Goal: Task Accomplishment & Management: Use online tool/utility

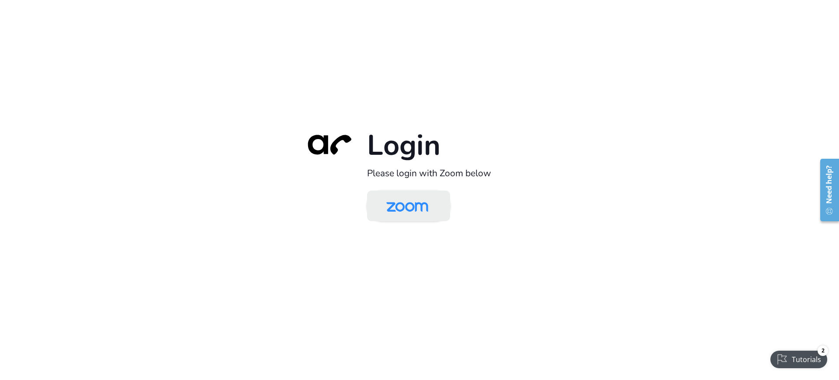
click at [423, 197] on img at bounding box center [407, 206] width 60 height 28
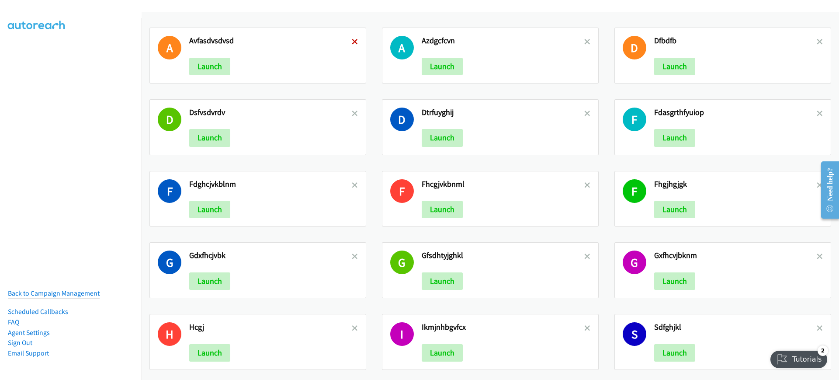
click at [353, 41] on icon at bounding box center [355, 42] width 6 height 6
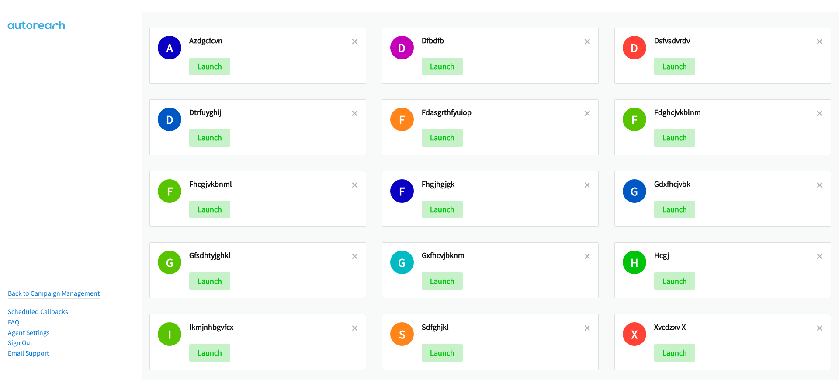
click at [353, 41] on icon at bounding box center [355, 42] width 6 height 6
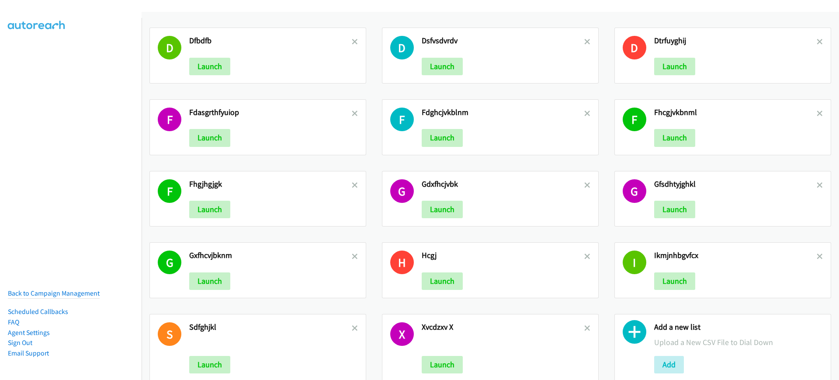
click at [353, 41] on icon at bounding box center [355, 42] width 6 height 6
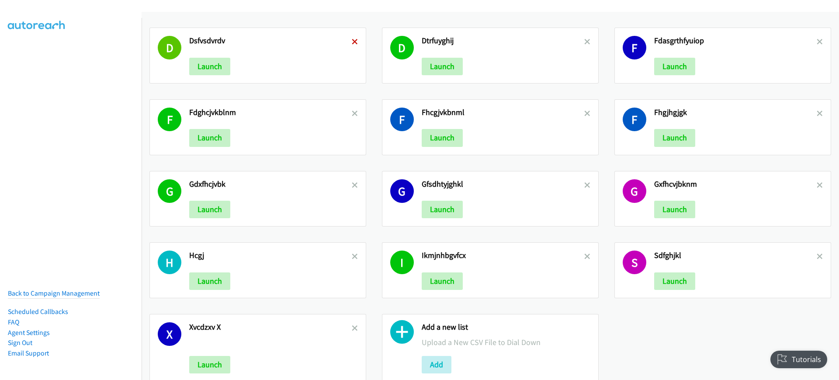
click at [352, 42] on icon at bounding box center [355, 42] width 6 height 6
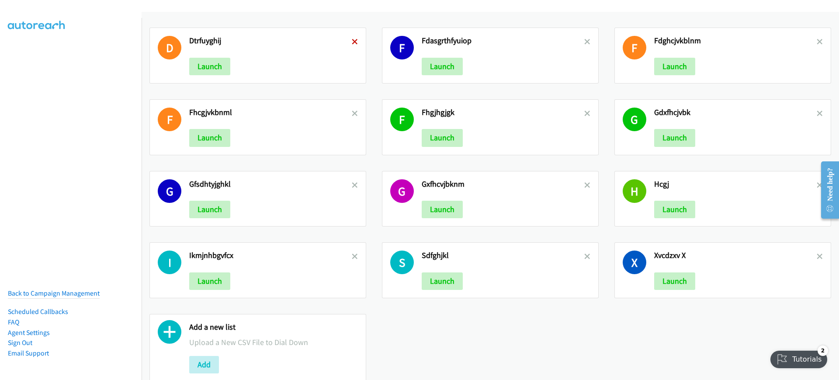
click at [354, 40] on icon at bounding box center [355, 42] width 6 height 6
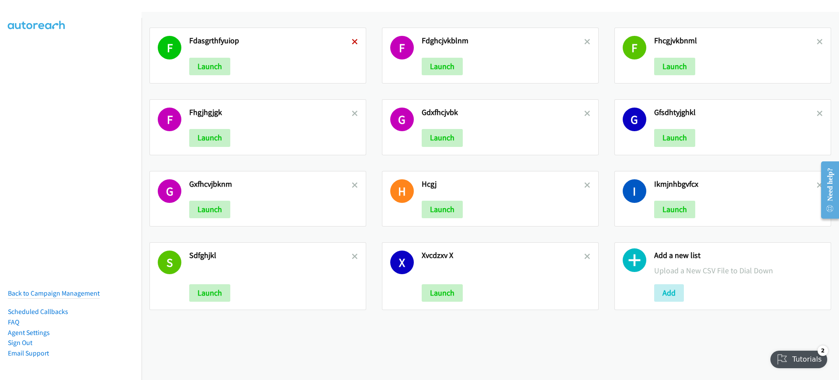
click at [353, 39] on icon at bounding box center [355, 42] width 6 height 6
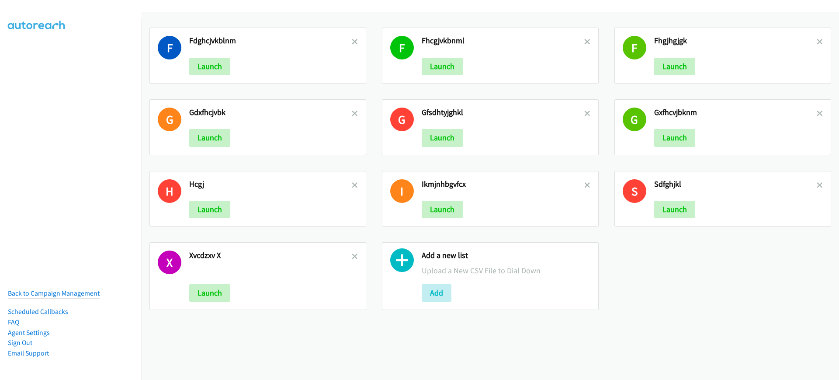
click at [353, 39] on icon at bounding box center [355, 42] width 6 height 6
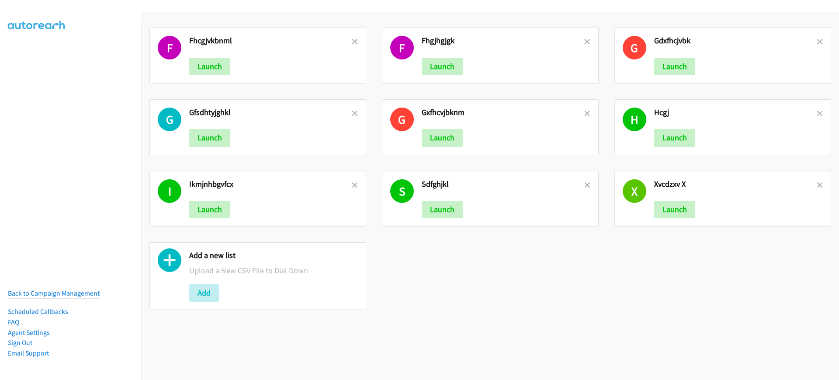
click at [353, 39] on icon at bounding box center [355, 42] width 6 height 6
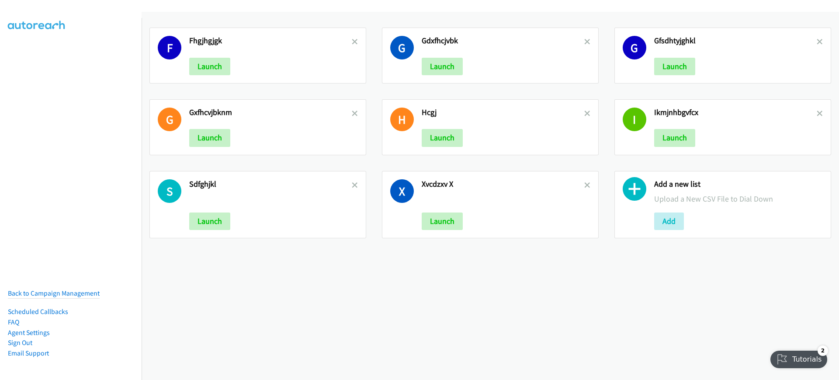
click at [353, 39] on icon at bounding box center [355, 42] width 6 height 6
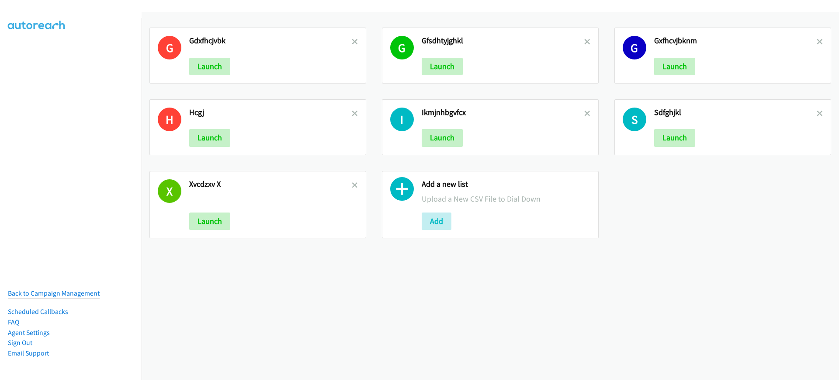
click at [353, 39] on icon at bounding box center [355, 42] width 6 height 6
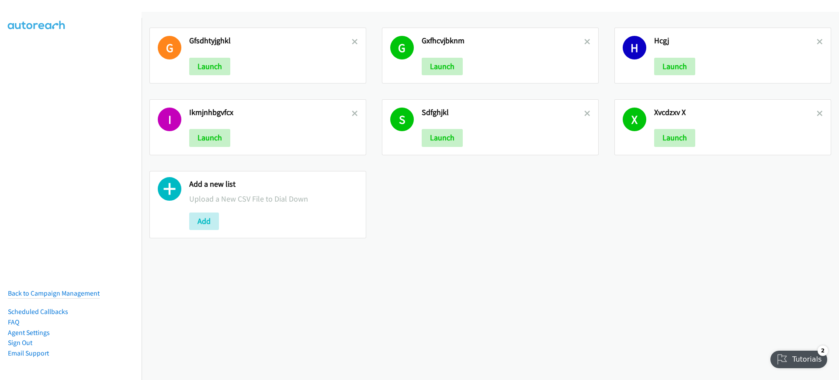
click at [353, 39] on icon at bounding box center [355, 42] width 6 height 6
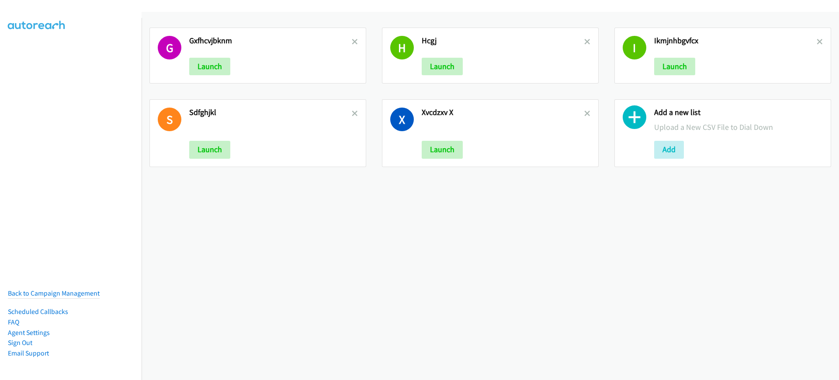
click at [353, 39] on icon at bounding box center [355, 42] width 6 height 6
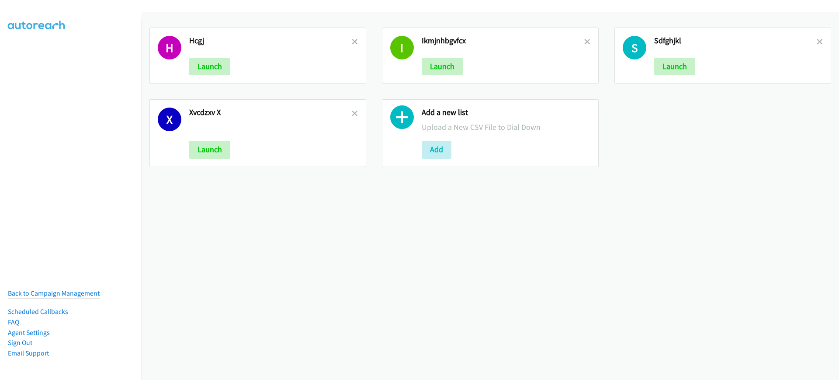
click at [353, 39] on icon at bounding box center [355, 42] width 6 height 6
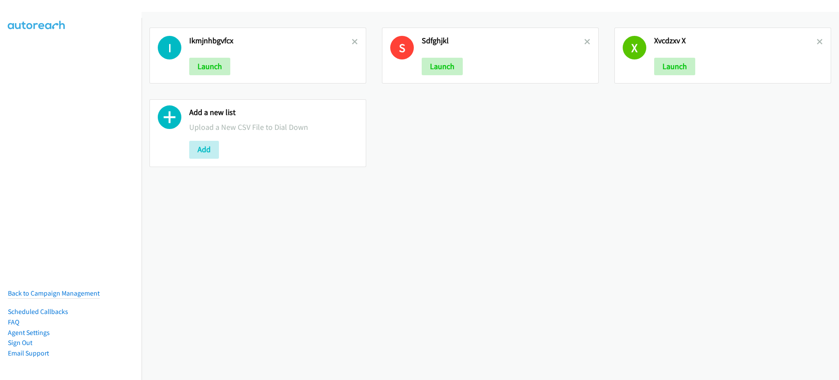
click at [352, 38] on link at bounding box center [355, 42] width 6 height 10
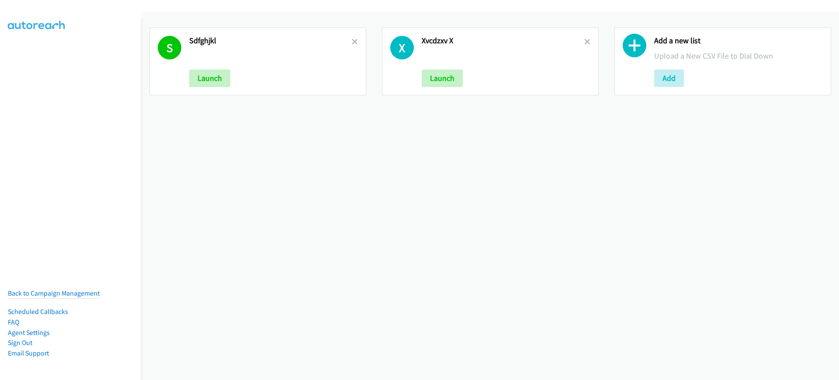
click at [352, 38] on link at bounding box center [355, 42] width 6 height 10
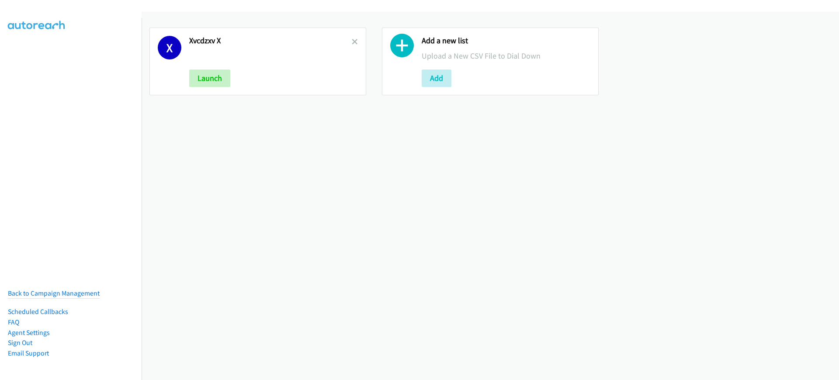
click at [352, 37] on link at bounding box center [355, 42] width 6 height 10
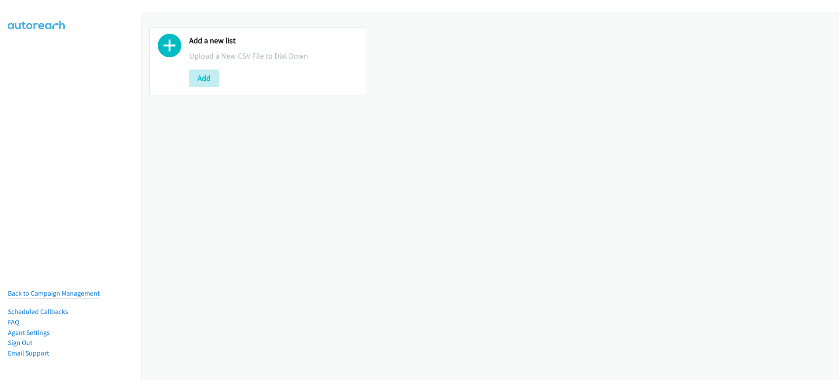
click at [187, 77] on div "Add a new list Upload a New CSV File to Dial Down Add" at bounding box center [258, 62] width 217 height 68
click at [198, 77] on button "Add" at bounding box center [204, 78] width 30 height 17
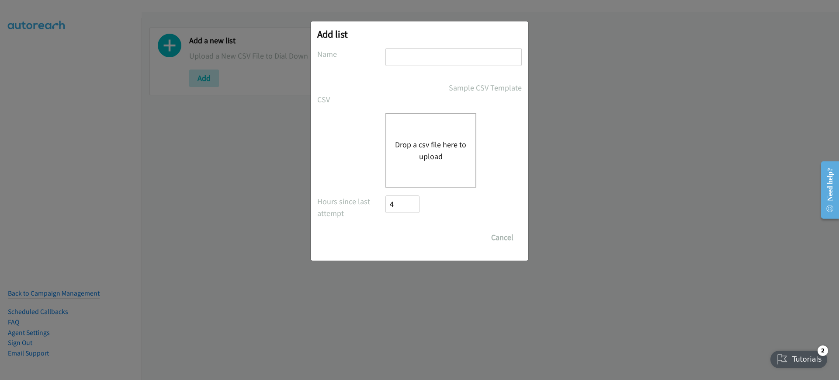
click at [442, 136] on div "Drop a csv file here to upload" at bounding box center [431, 150] width 91 height 74
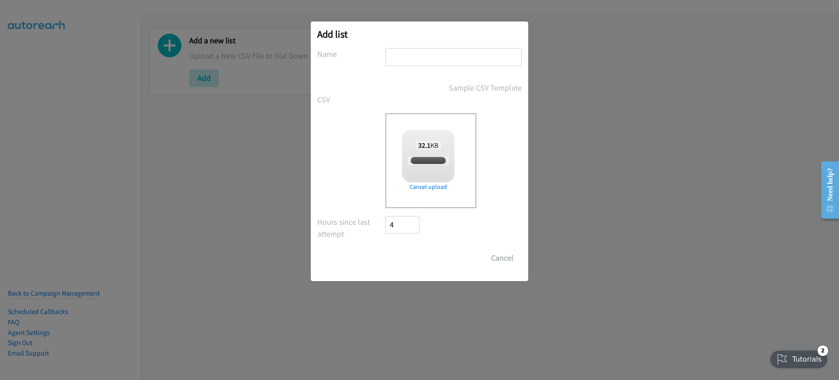
checkbox input "true"
click at [455, 66] on div at bounding box center [454, 61] width 136 height 26
click at [452, 58] on input "text" at bounding box center [454, 57] width 136 height 18
type input "hgcjkl;"
click at [404, 262] on input "Save List" at bounding box center [409, 257] width 46 height 17
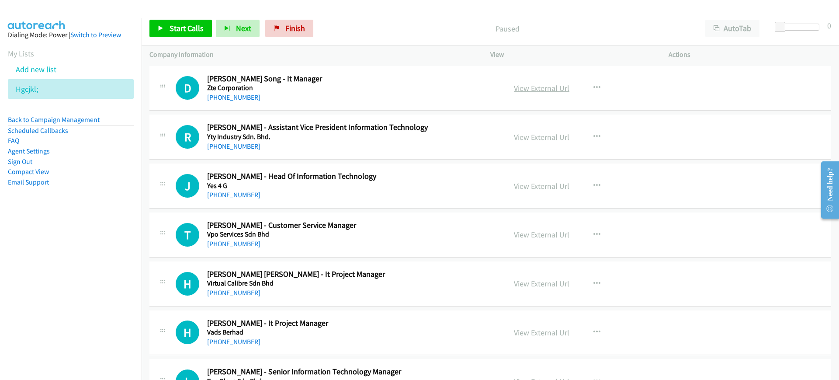
click at [533, 89] on link "View External Url" at bounding box center [542, 88] width 56 height 10
click at [49, 121] on link "Back to Campaign Management" at bounding box center [54, 119] width 92 height 8
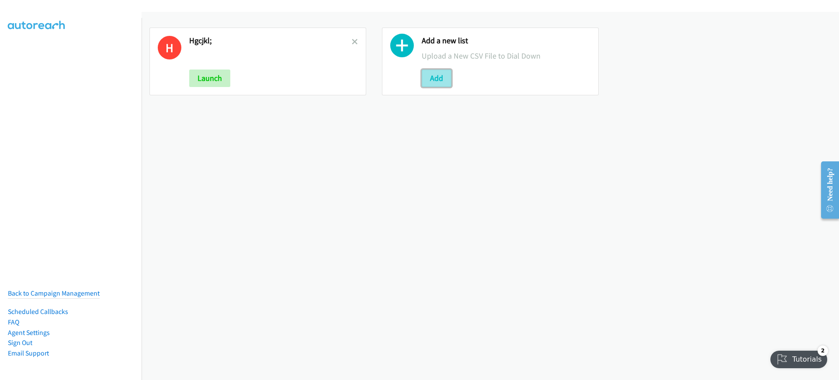
click at [438, 77] on button "Add" at bounding box center [437, 78] width 30 height 17
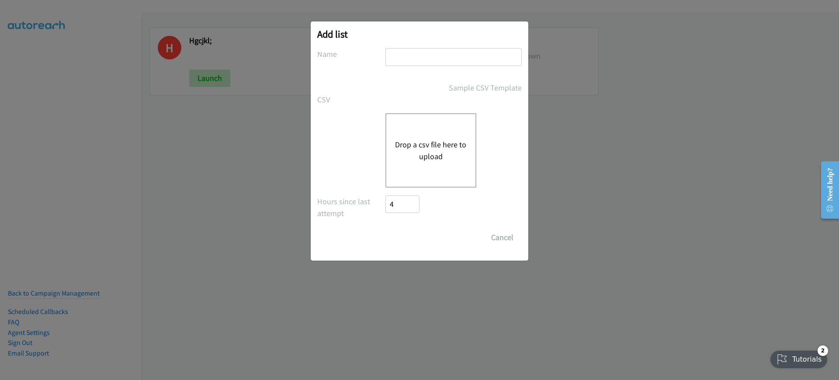
click at [409, 133] on div "Drop a csv file here to upload" at bounding box center [431, 150] width 91 height 74
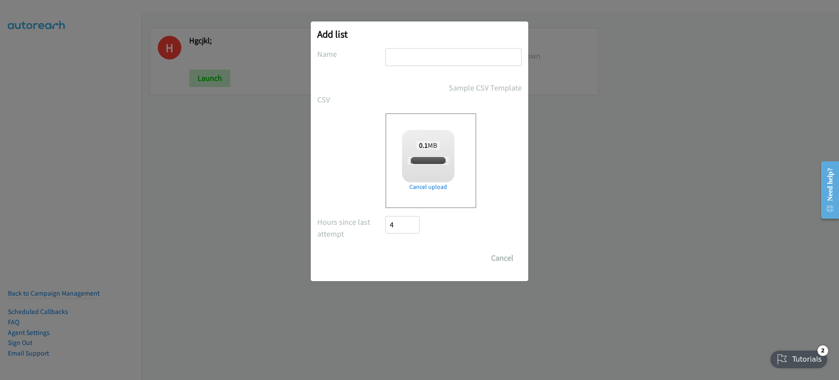
click at [433, 52] on input "text" at bounding box center [454, 57] width 136 height 18
checkbox input "true"
type input "jhgkl"
click at [412, 255] on input "Save List" at bounding box center [409, 257] width 46 height 17
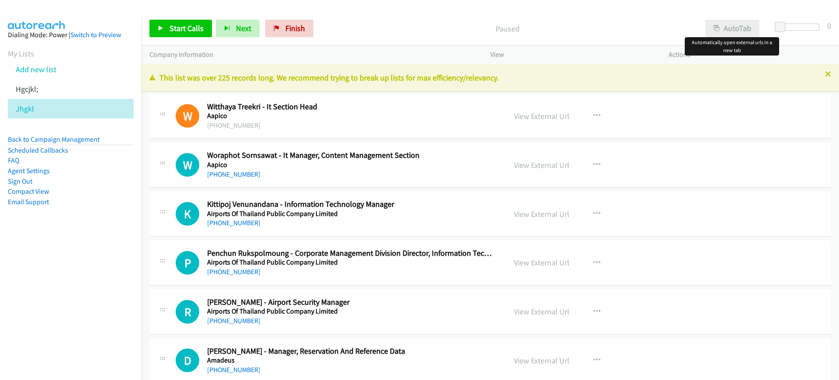
click at [732, 0] on div "Start Calls Pause Next Finish Paused AutoTab AutoTab 0 Company Information Info…" at bounding box center [419, 0] width 839 height 0
click at [752, 32] on button "AutoTab" at bounding box center [733, 28] width 54 height 17
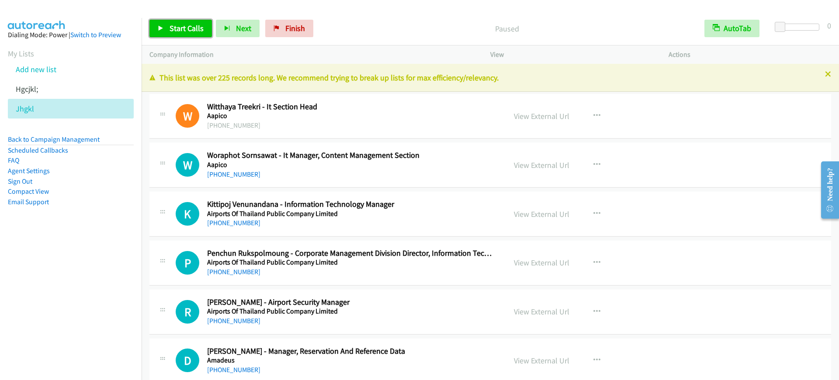
click at [171, 20] on link "Start Calls" at bounding box center [181, 28] width 63 height 17
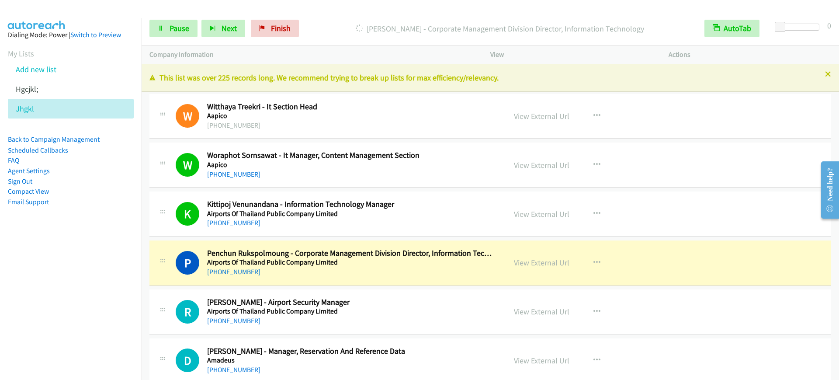
click at [159, 16] on div "Start Calls Pause Next Finish [PERSON_NAME] - Corporate Management Division Dir…" at bounding box center [491, 29] width 698 height 34
click at [171, 32] on span "Pause" at bounding box center [180, 28] width 20 height 10
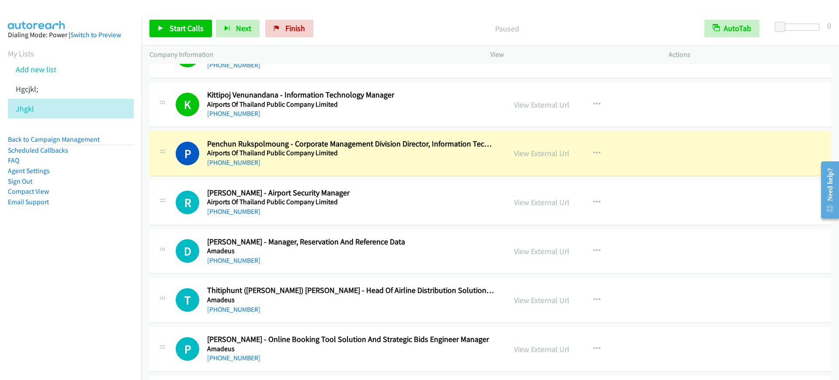
scroll to position [164, 0]
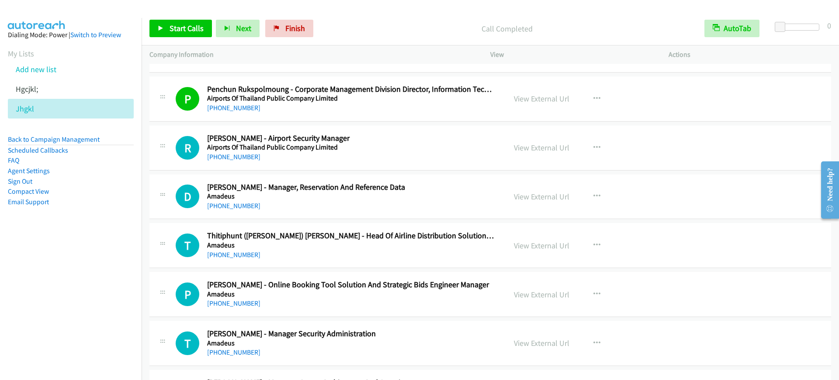
click at [320, 58] on p "Company Information" at bounding box center [312, 54] width 325 height 10
drag, startPoint x: 326, startPoint y: 104, endPoint x: 313, endPoint y: 209, distance: 106.1
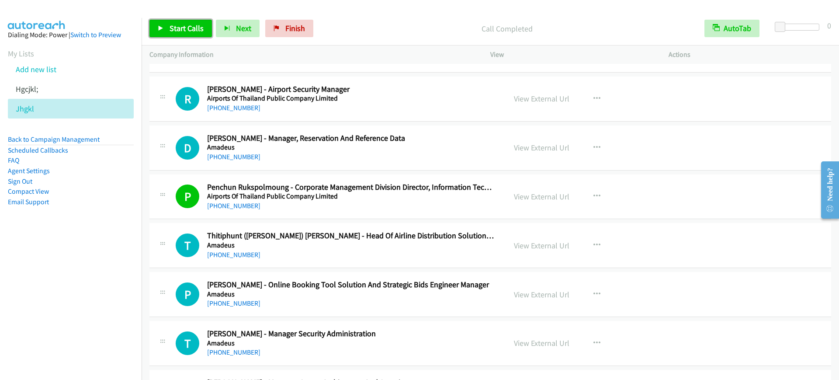
click at [198, 21] on link "Start Calls" at bounding box center [181, 28] width 63 height 17
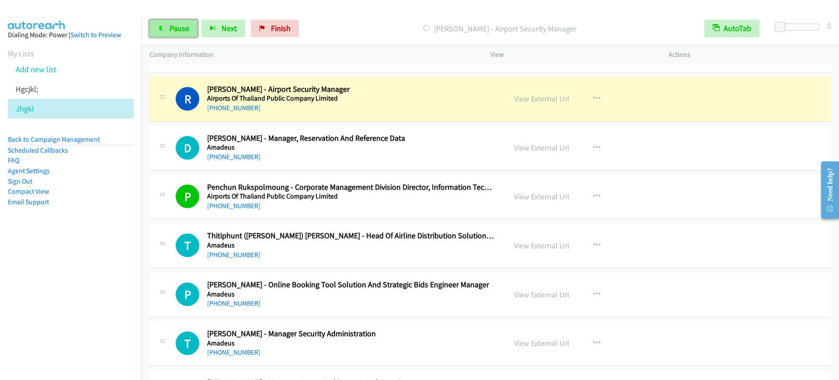
click at [178, 26] on span "Pause" at bounding box center [180, 28] width 20 height 10
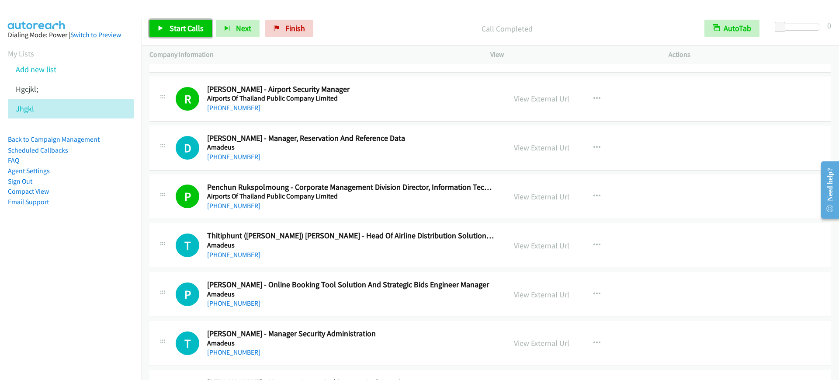
click at [172, 29] on span "Start Calls" at bounding box center [187, 28] width 34 height 10
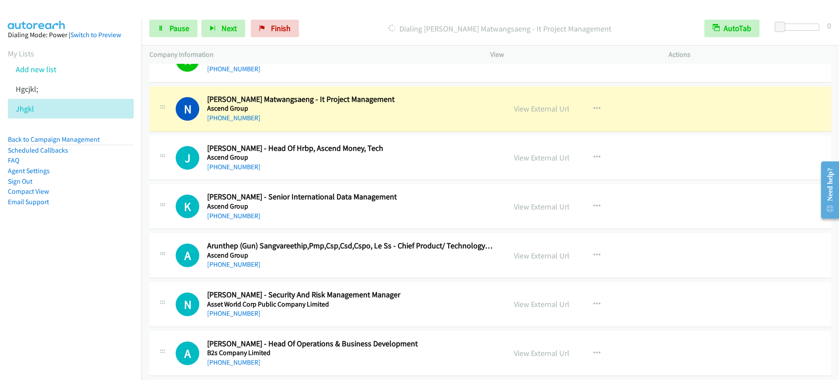
scroll to position [1257, 0]
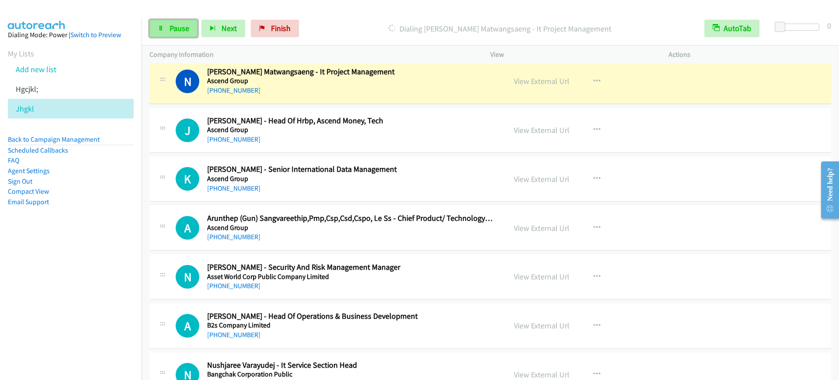
click at [181, 29] on span "Pause" at bounding box center [180, 28] width 20 height 10
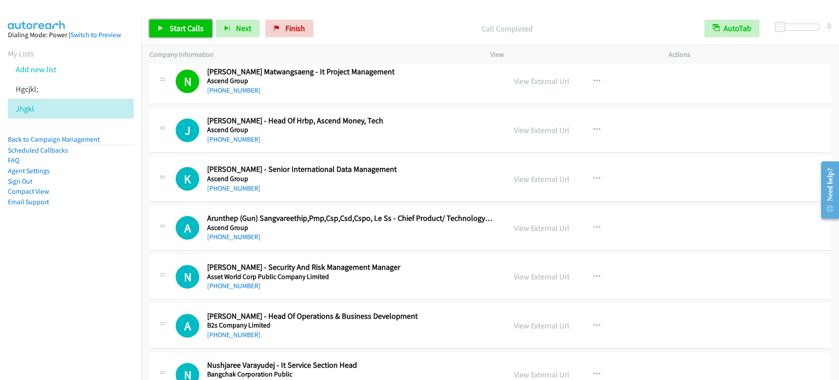
click at [172, 20] on link "Start Calls" at bounding box center [181, 28] width 63 height 17
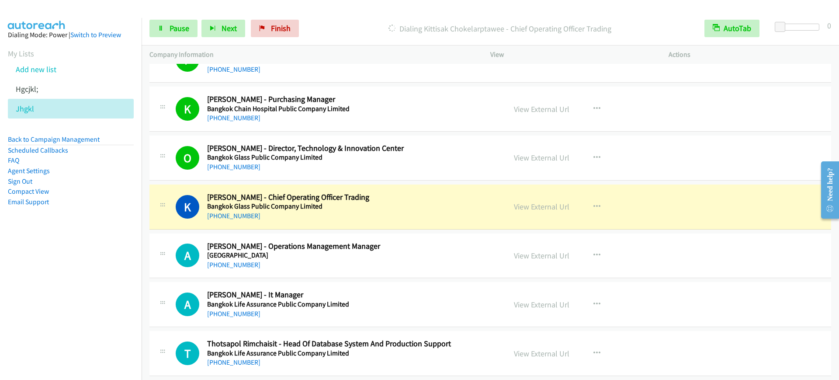
scroll to position [1694, 0]
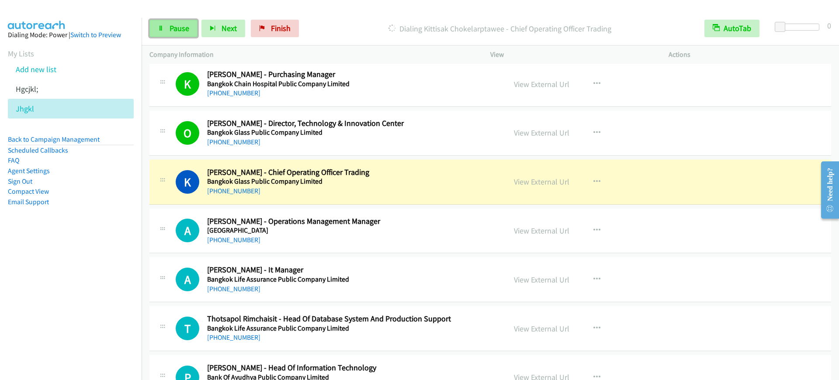
click at [176, 23] on span "Pause" at bounding box center [180, 28] width 20 height 10
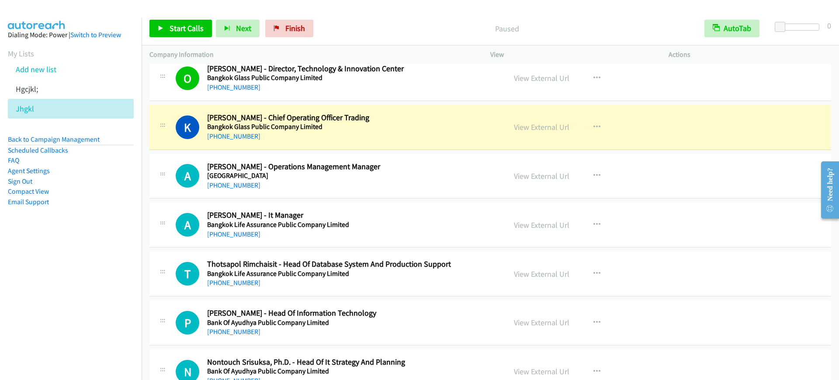
scroll to position [1803, 0]
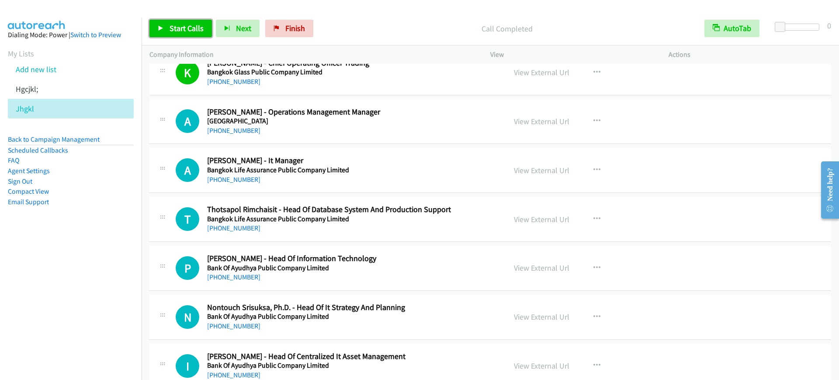
click at [163, 28] on icon at bounding box center [161, 29] width 6 height 6
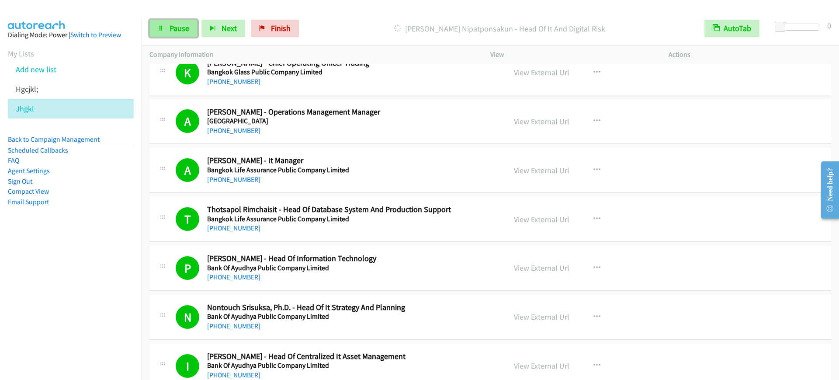
click at [151, 24] on link "Pause" at bounding box center [174, 28] width 48 height 17
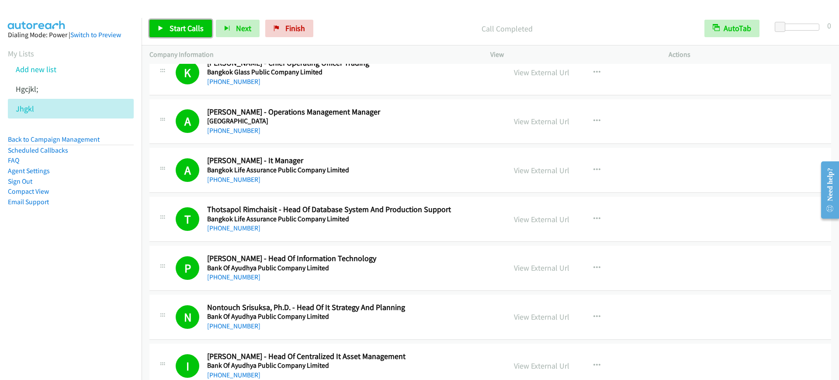
click at [172, 32] on span "Start Calls" at bounding box center [187, 28] width 34 height 10
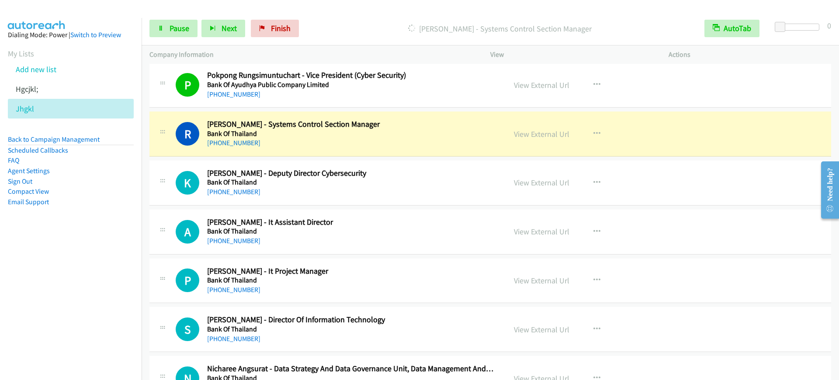
scroll to position [2350, 0]
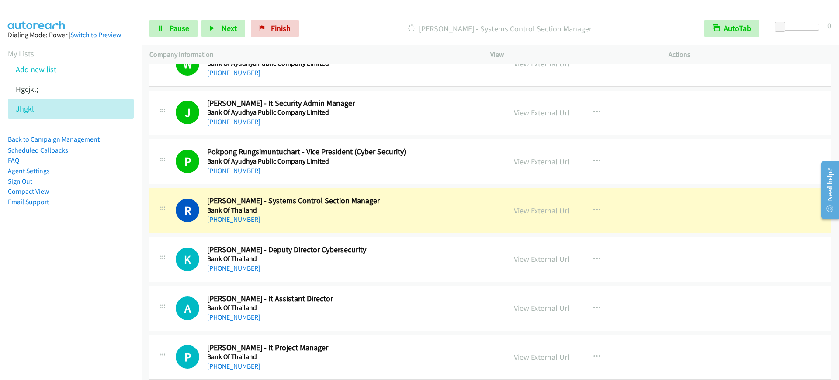
click at [179, 38] on div "Start Calls Pause Next Finish [PERSON_NAME] - Systems Control Section Manager A…" at bounding box center [491, 29] width 698 height 34
click at [179, 30] on span "Pause" at bounding box center [180, 28] width 20 height 10
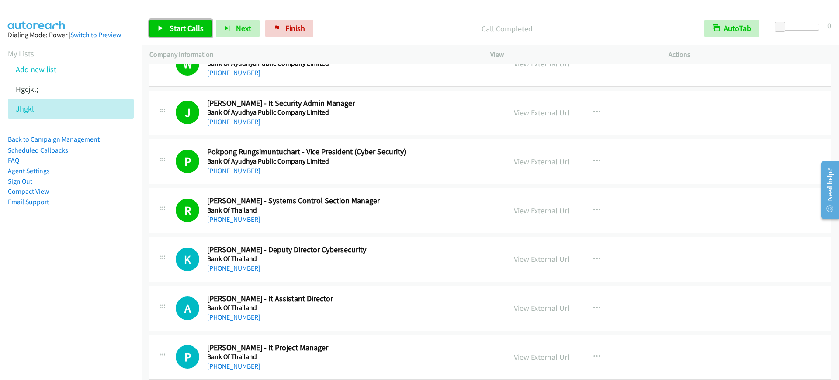
click at [179, 30] on span "Start Calls" at bounding box center [187, 28] width 34 height 10
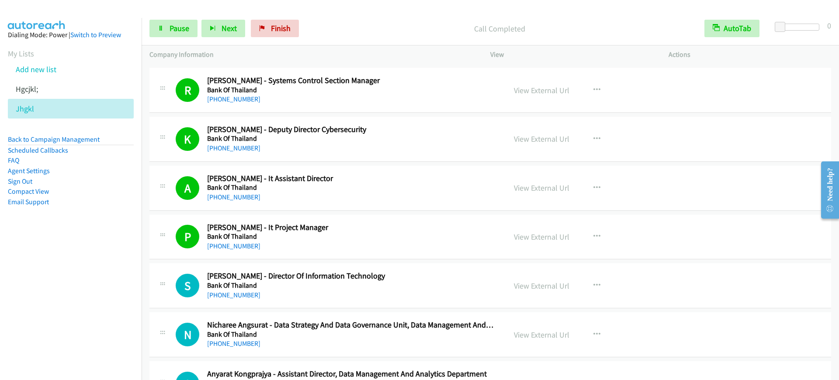
scroll to position [2514, 0]
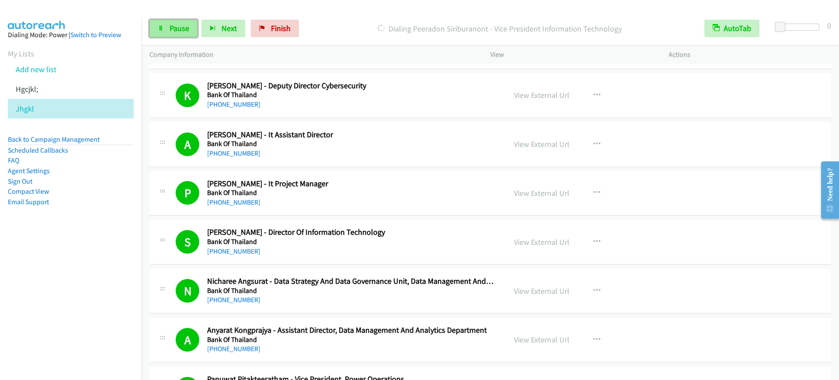
click at [174, 20] on link "Pause" at bounding box center [174, 28] width 48 height 17
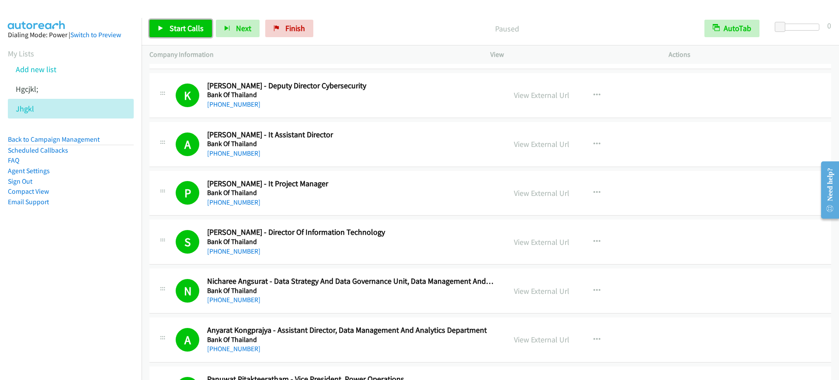
click at [195, 27] on span "Start Calls" at bounding box center [187, 28] width 34 height 10
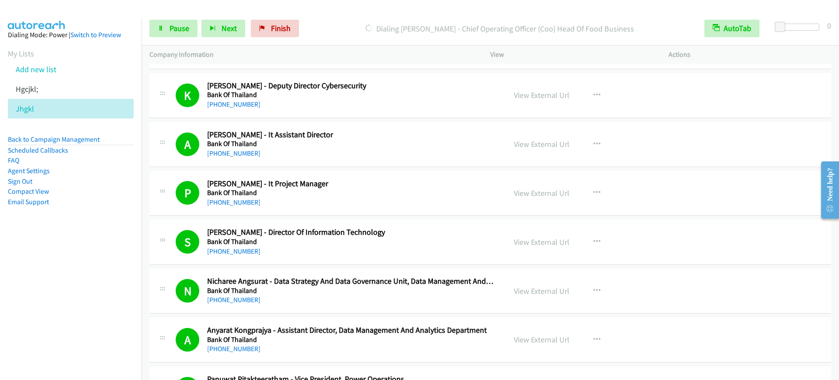
click at [178, 19] on div "Start Calls Pause Next Finish Dialing [PERSON_NAME] - Chief Operating Officer (…" at bounding box center [491, 29] width 698 height 34
click at [179, 28] on span "Pause" at bounding box center [180, 28] width 20 height 10
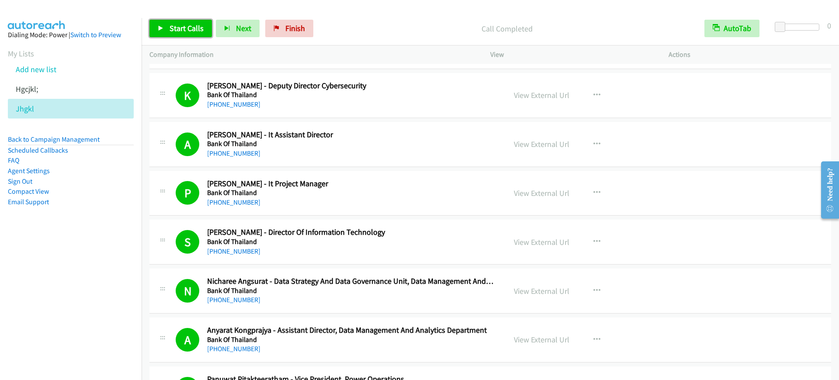
click at [192, 28] on span "Start Calls" at bounding box center [187, 28] width 34 height 10
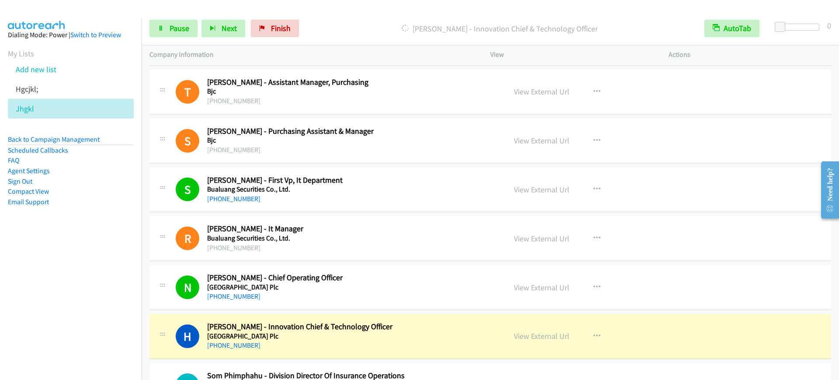
scroll to position [5082, 0]
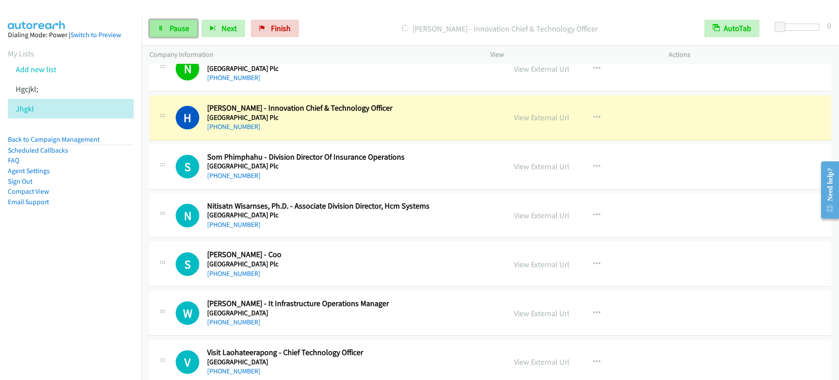
click at [175, 31] on span "Pause" at bounding box center [180, 28] width 20 height 10
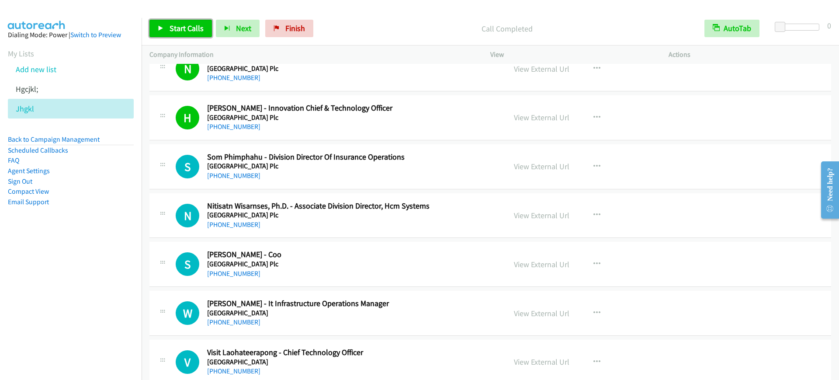
click at [205, 30] on link "Start Calls" at bounding box center [181, 28] width 63 height 17
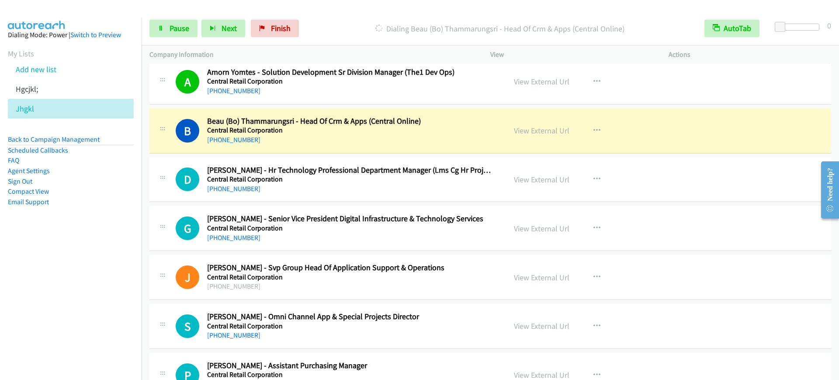
scroll to position [5683, 0]
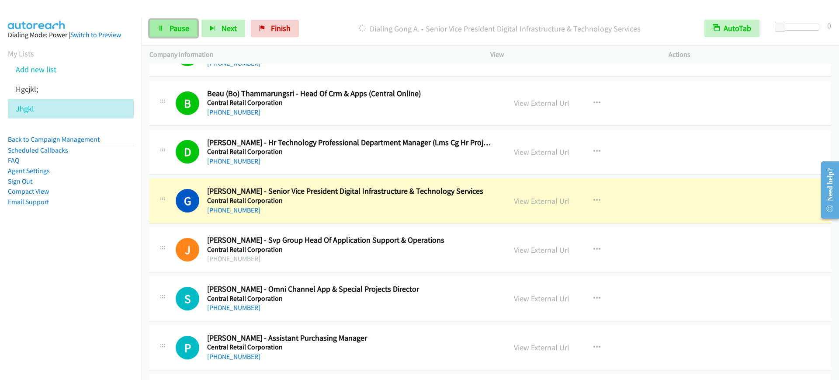
click at [181, 31] on span "Pause" at bounding box center [180, 28] width 20 height 10
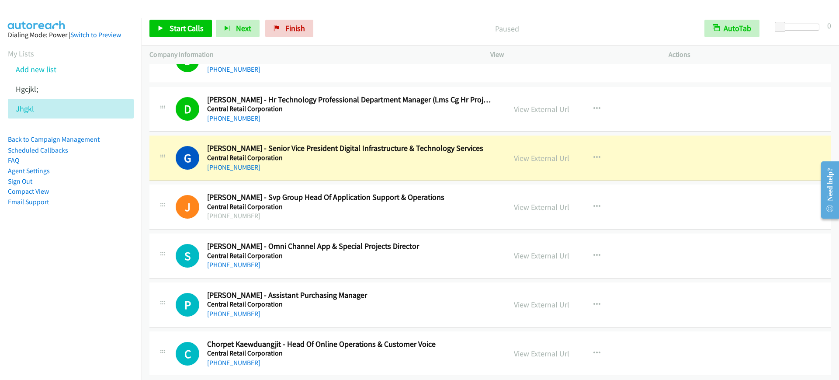
scroll to position [5793, 0]
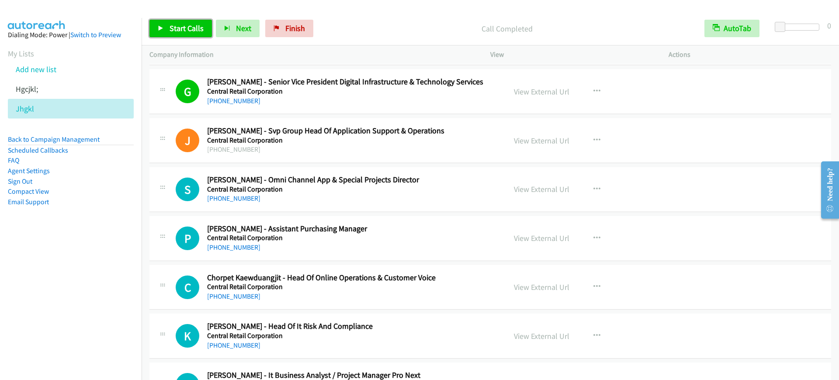
click at [166, 31] on link "Start Calls" at bounding box center [181, 28] width 63 height 17
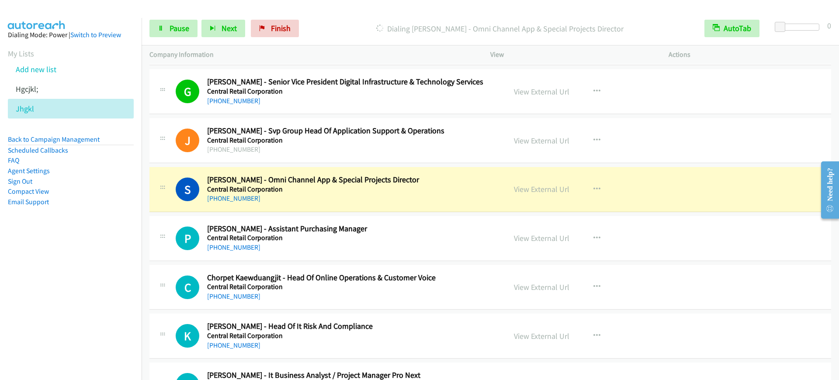
scroll to position [5847, 0]
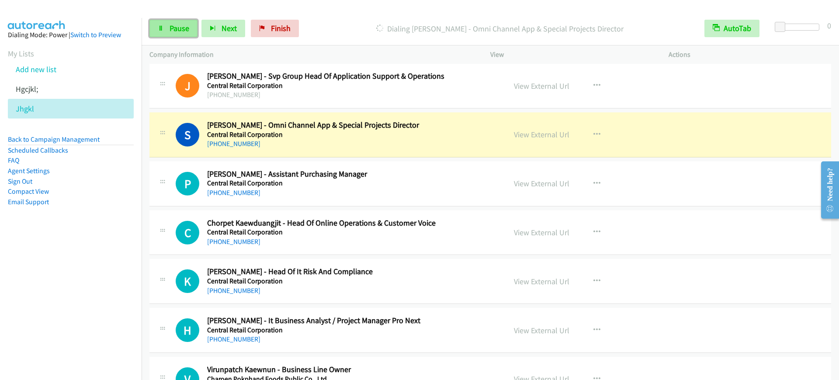
click at [184, 35] on link "Pause" at bounding box center [174, 28] width 48 height 17
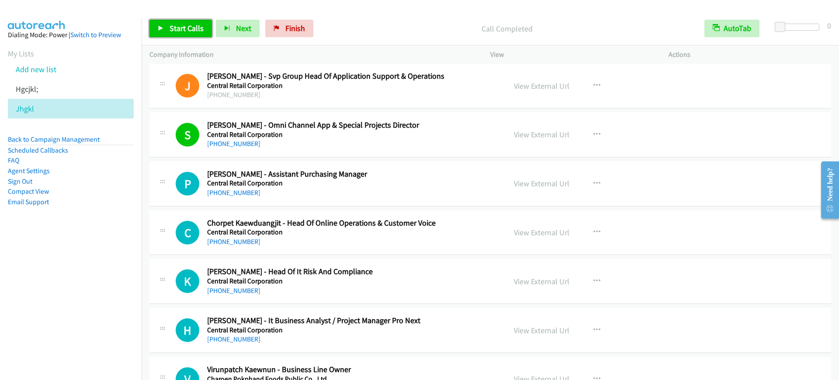
click at [191, 35] on link "Start Calls" at bounding box center [181, 28] width 63 height 17
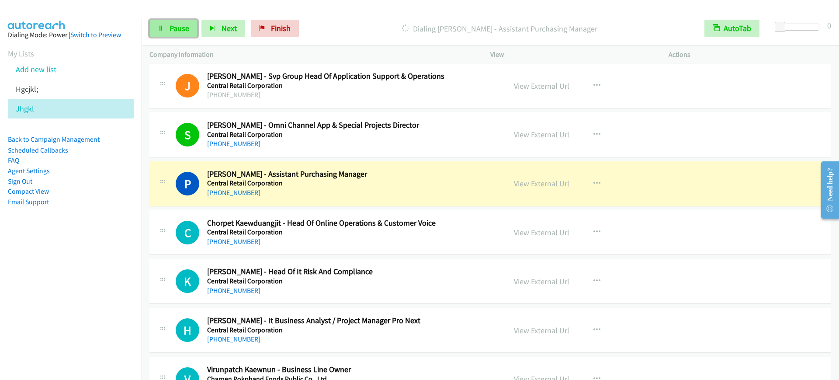
click at [180, 31] on span "Pause" at bounding box center [180, 28] width 20 height 10
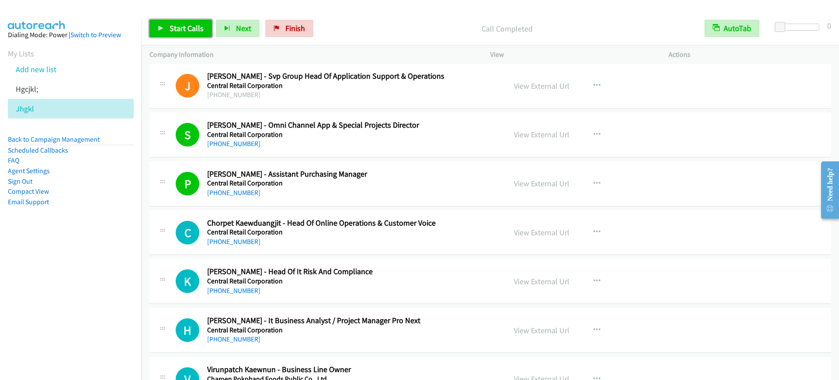
click at [188, 21] on link "Start Calls" at bounding box center [181, 28] width 63 height 17
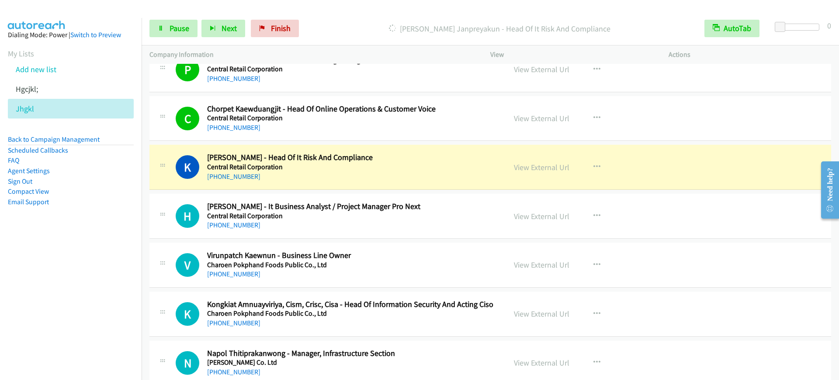
scroll to position [5957, 0]
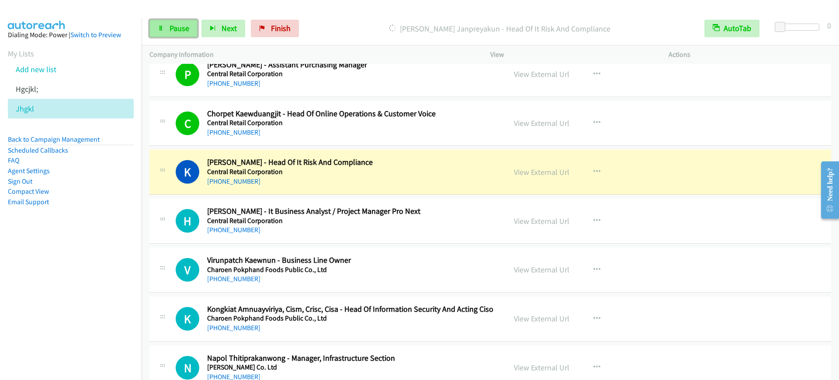
click at [174, 28] on span "Pause" at bounding box center [180, 28] width 20 height 10
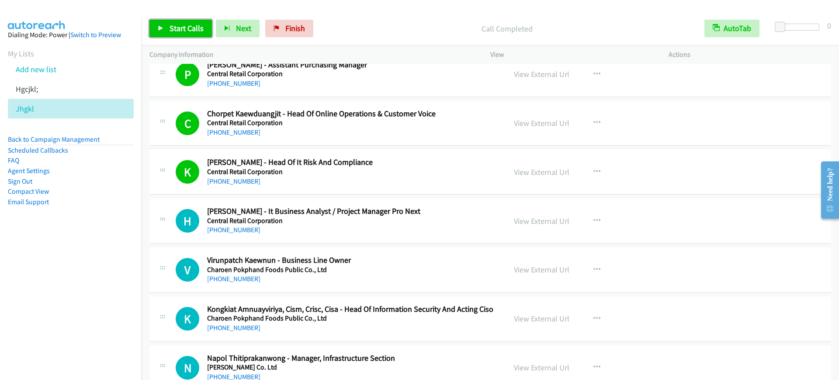
click at [203, 30] on link "Start Calls" at bounding box center [181, 28] width 63 height 17
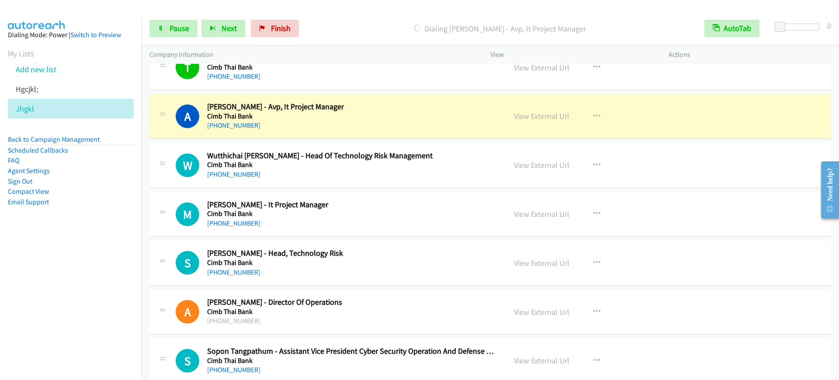
scroll to position [6667, 0]
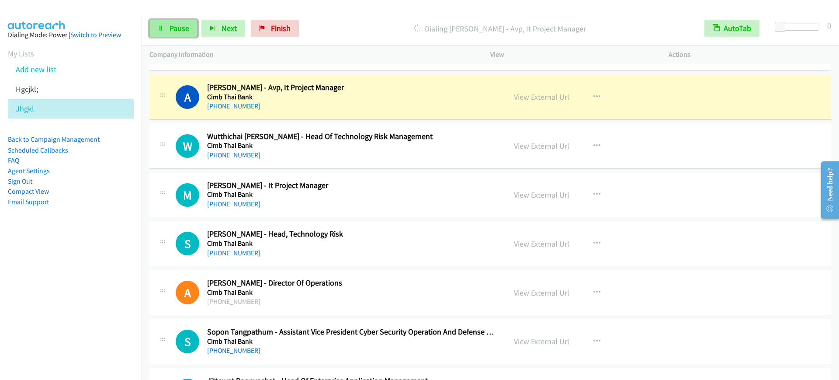
click at [160, 32] on link "Pause" at bounding box center [174, 28] width 48 height 17
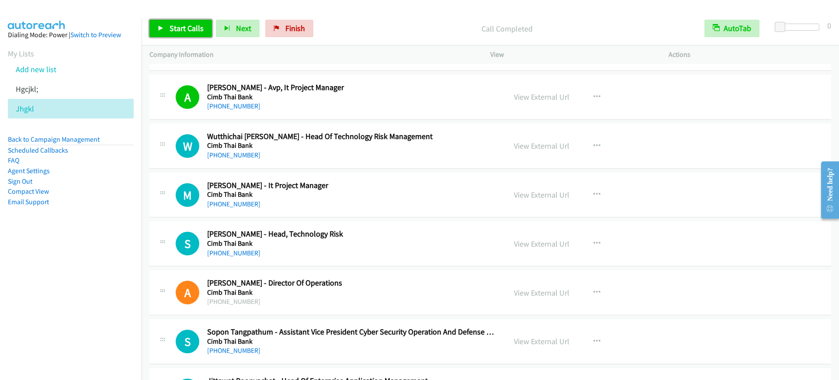
click at [188, 31] on span "Start Calls" at bounding box center [187, 28] width 34 height 10
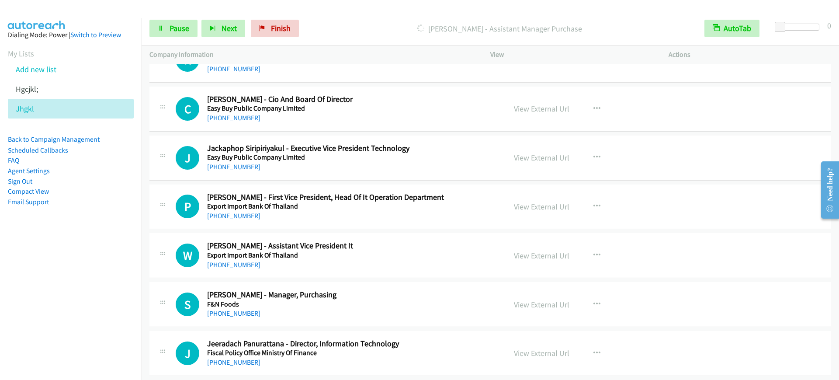
scroll to position [7596, 0]
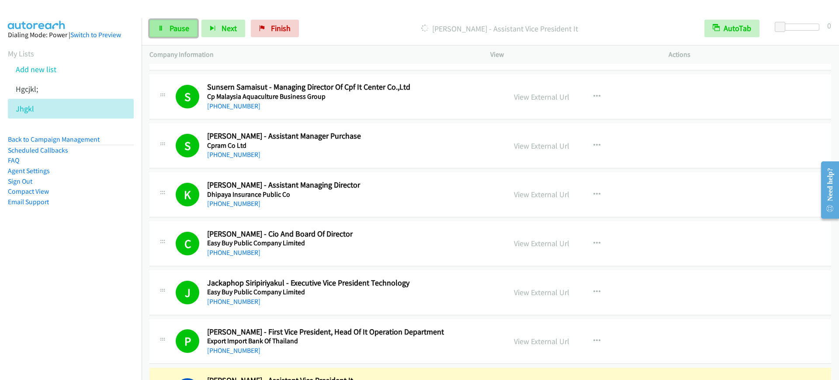
click at [174, 32] on span "Pause" at bounding box center [180, 28] width 20 height 10
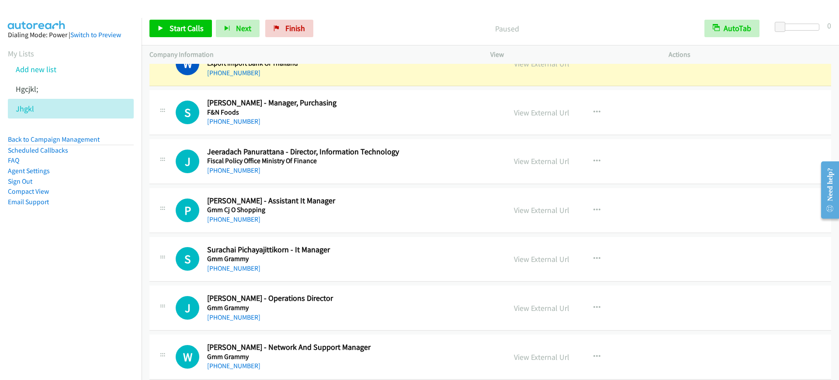
scroll to position [7924, 0]
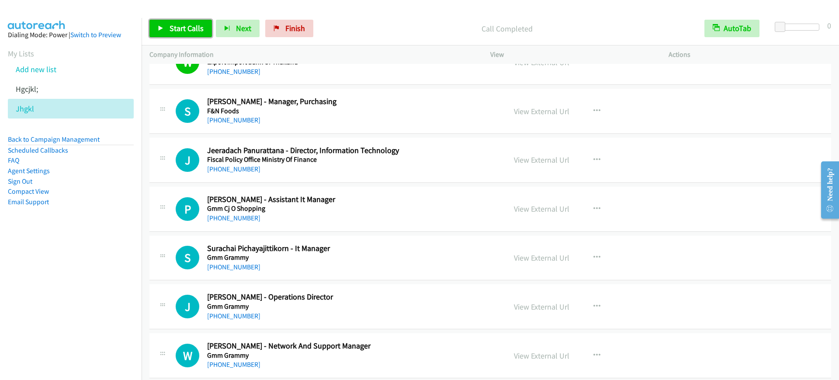
click at [180, 26] on span "Start Calls" at bounding box center [187, 28] width 34 height 10
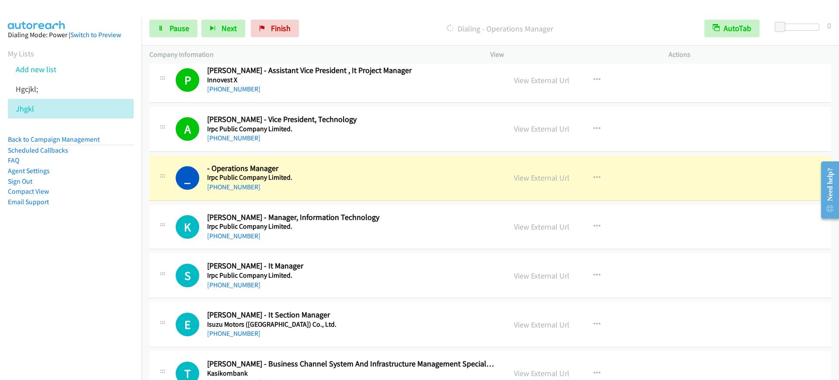
scroll to position [8962, 0]
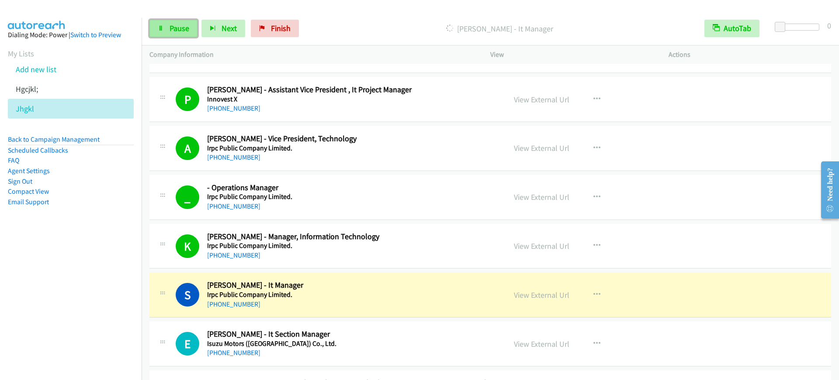
click at [176, 27] on span "Pause" at bounding box center [180, 28] width 20 height 10
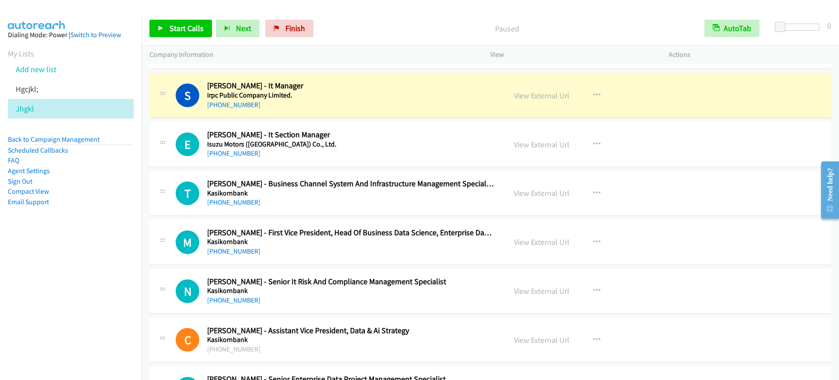
scroll to position [9181, 0]
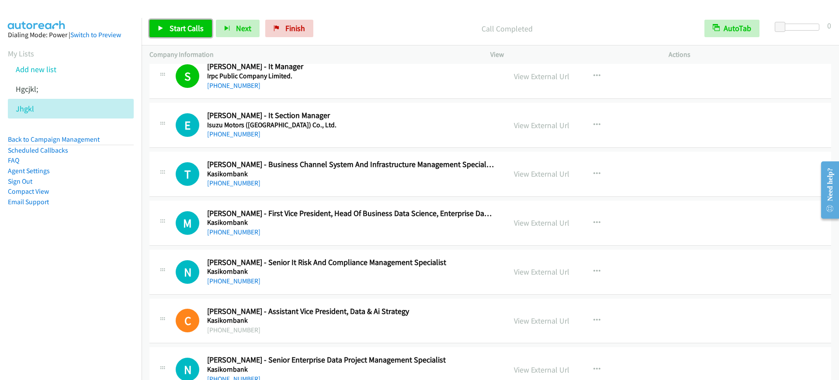
click at [167, 32] on link "Start Calls" at bounding box center [181, 28] width 63 height 17
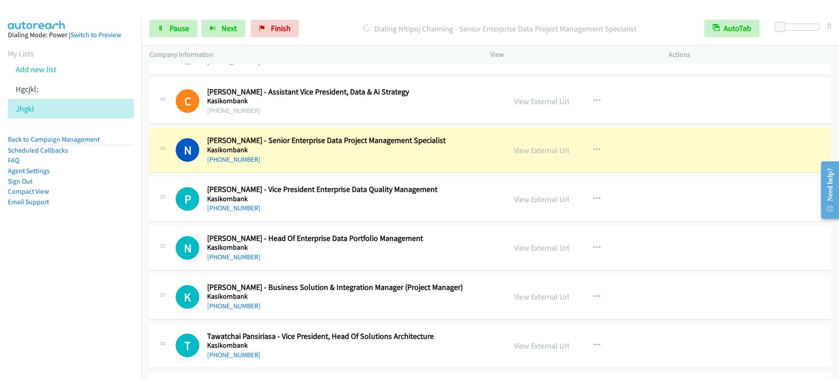
scroll to position [9400, 0]
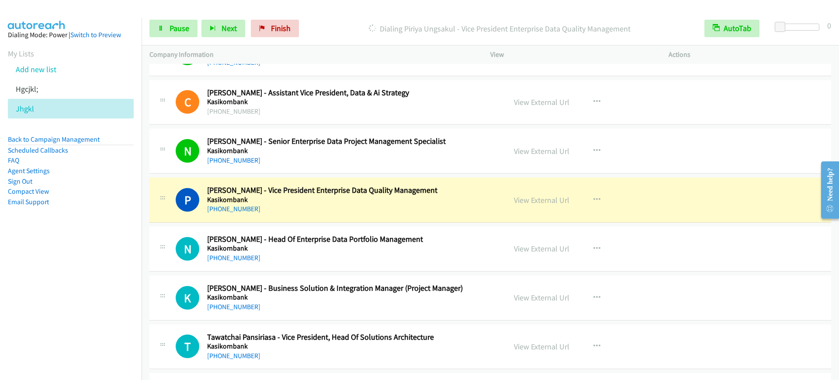
click at [331, 208] on div "[PHONE_NUMBER]" at bounding box center [350, 209] width 287 height 10
click at [174, 31] on span "Pause" at bounding box center [180, 28] width 20 height 10
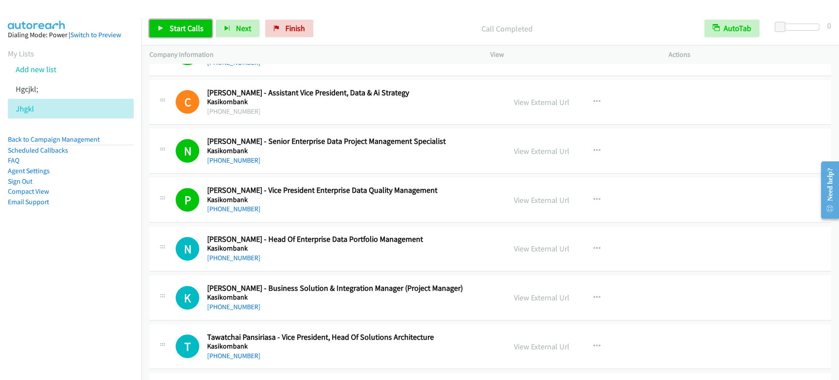
click at [175, 25] on span "Start Calls" at bounding box center [187, 28] width 34 height 10
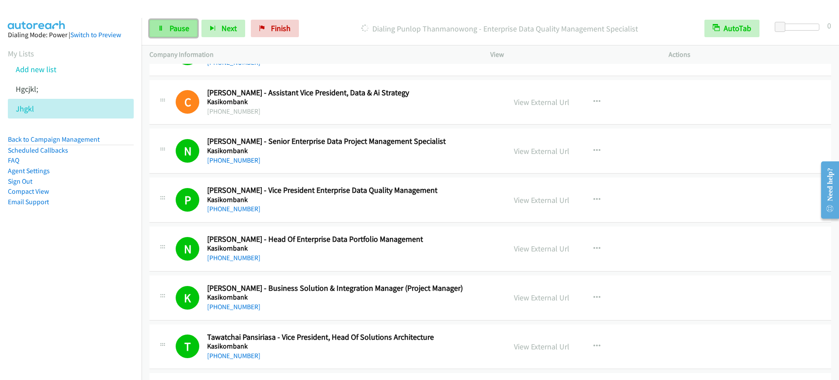
click at [164, 30] on link "Pause" at bounding box center [174, 28] width 48 height 17
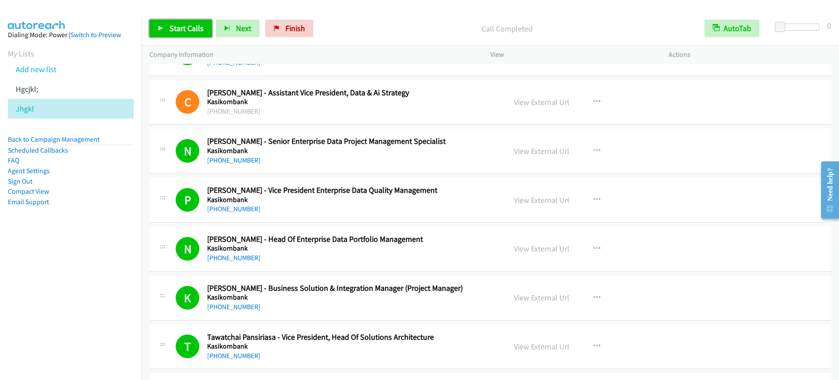
click at [164, 26] on icon at bounding box center [161, 29] width 6 height 6
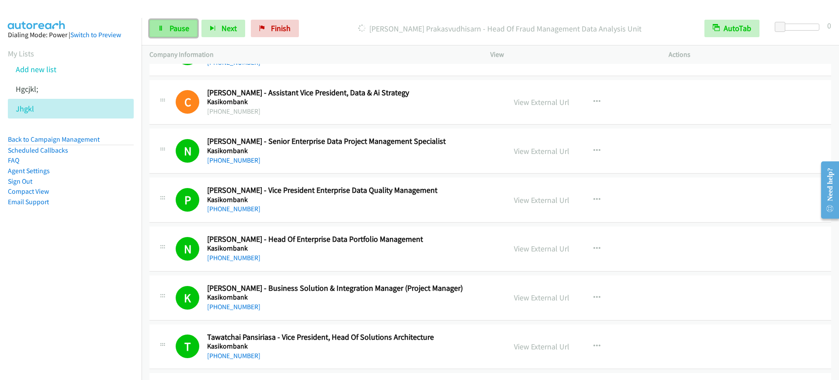
click at [164, 26] on icon at bounding box center [161, 29] width 6 height 6
